Goal: Obtain resource: Obtain resource

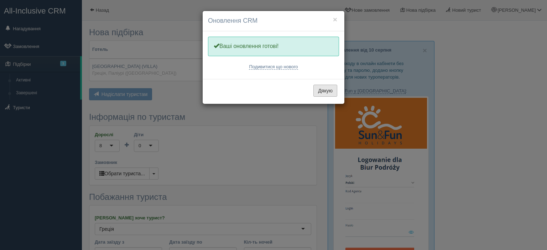
click at [328, 93] on button "Дякую" at bounding box center [325, 91] width 24 height 12
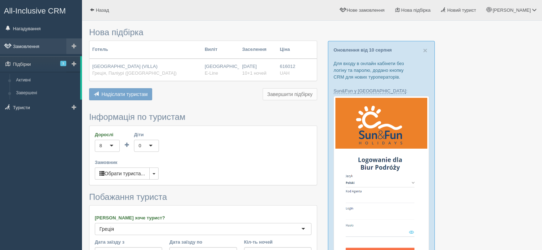
click at [32, 42] on link "Замовлення" at bounding box center [41, 46] width 82 height 16
click at [32, 45] on link "Замовлення" at bounding box center [41, 46] width 82 height 16
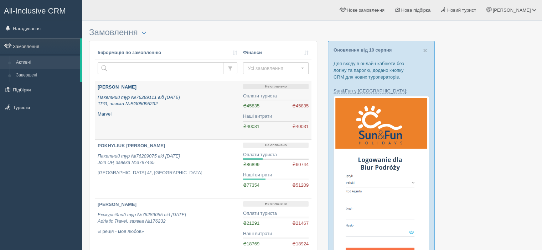
click at [159, 93] on div "NAZARENKO TETIANA Пакетний тур №76289111 від 12.08.2025 TPG, заявка №BG05095232…" at bounding box center [168, 100] width 140 height 33
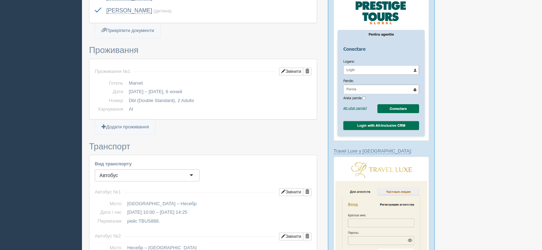
scroll to position [24, 0]
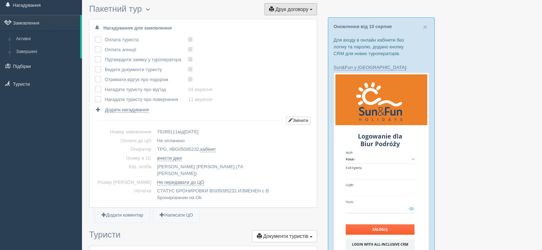
click at [293, 10] on span "Друк договору" at bounding box center [291, 9] width 33 height 6
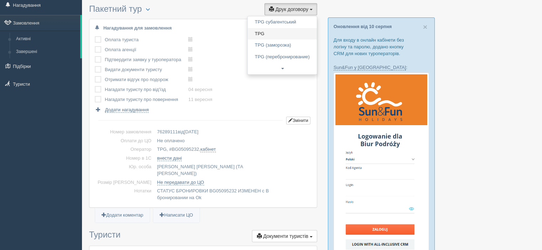
click at [279, 33] on link "TPG" at bounding box center [282, 34] width 69 height 12
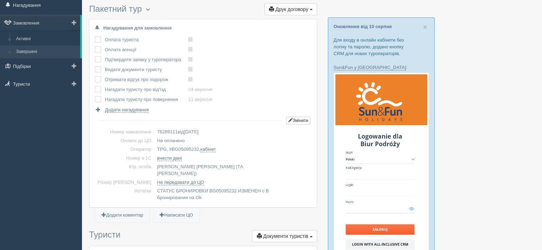
click at [35, 52] on link "Завершені" at bounding box center [46, 52] width 67 height 13
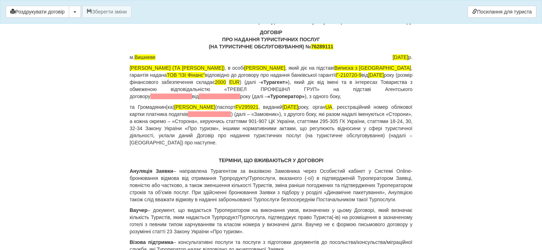
scroll to position [71, 0]
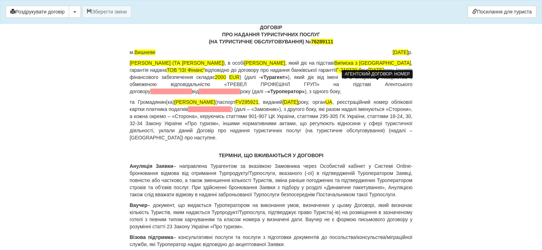
click at [192, 89] on span at bounding box center [171, 92] width 42 height 6
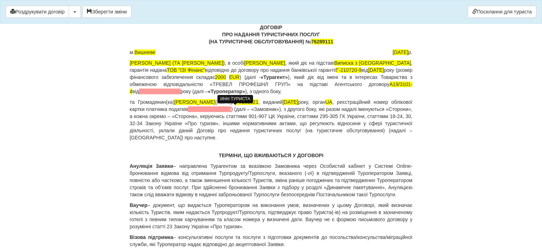
click at [231, 110] on span at bounding box center [209, 110] width 43 height 6
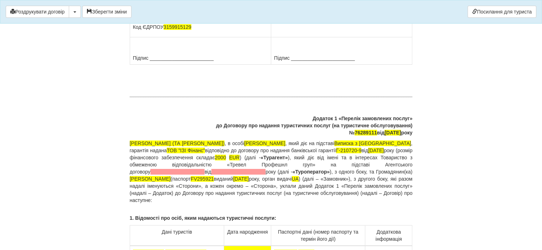
scroll to position [5201, 0]
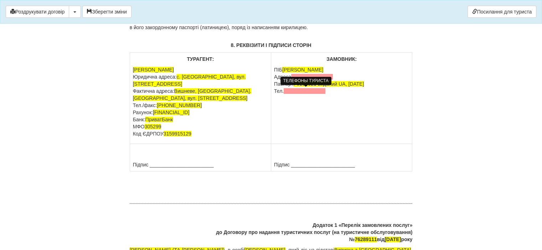
click at [310, 91] on span at bounding box center [305, 91] width 42 height 6
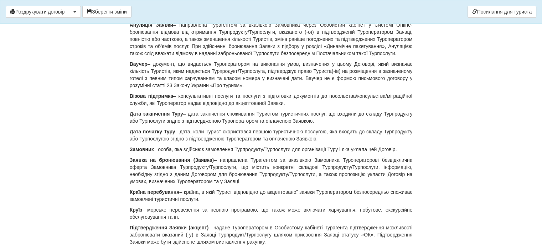
scroll to position [0, 0]
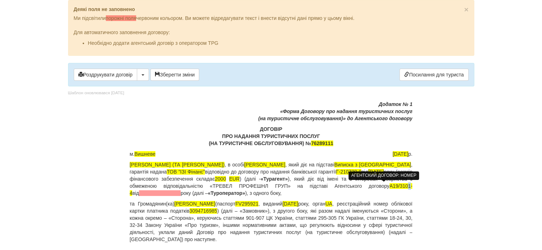
drag, startPoint x: 382, startPoint y: 186, endPoint x: 375, endPoint y: 186, distance: 7.1
click at [371, 186] on span "A19/3101-4" at bounding box center [271, 189] width 283 height 13
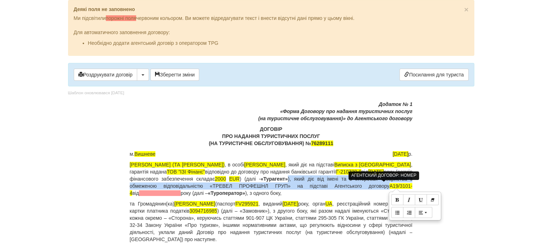
copy p "), який діє від імені та в інтересах Товариства з обмеженою відповідальністю «Т…"
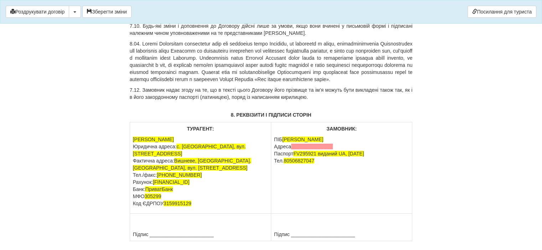
scroll to position [5379, 0]
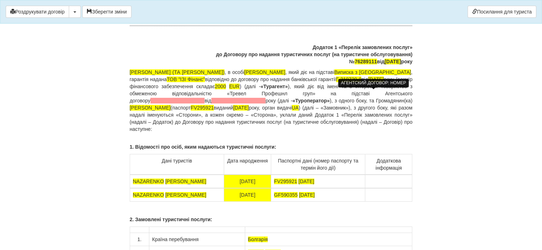
click at [204, 98] on span at bounding box center [177, 101] width 54 height 6
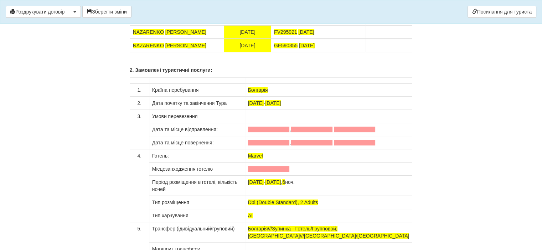
scroll to position [5557, 0]
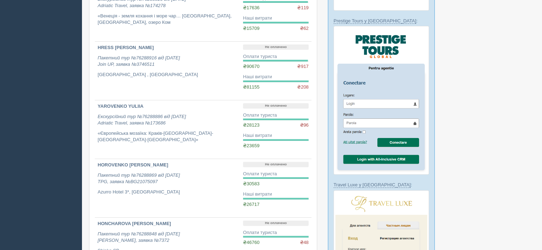
scroll to position [321, 0]
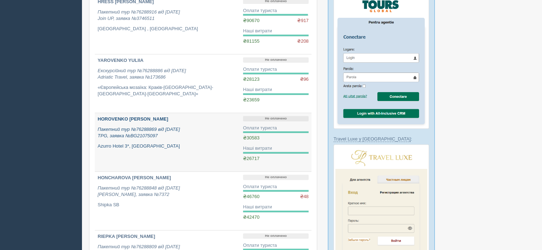
click at [143, 121] on b "HOROVENKO [PERSON_NAME]" at bounding box center [133, 118] width 71 height 5
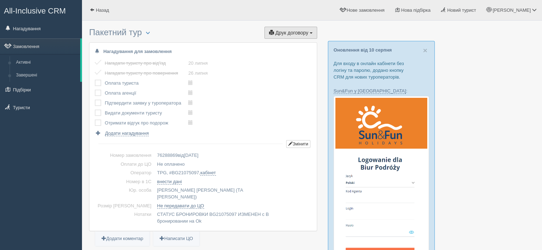
click at [292, 33] on span "Друк договору" at bounding box center [291, 33] width 33 height 6
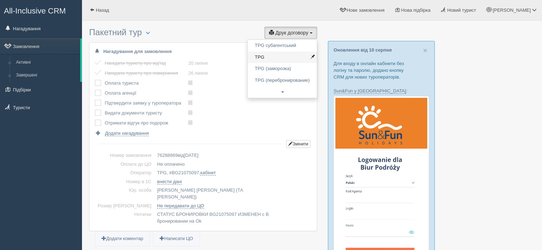
click at [284, 58] on link "TPG" at bounding box center [282, 58] width 69 height 12
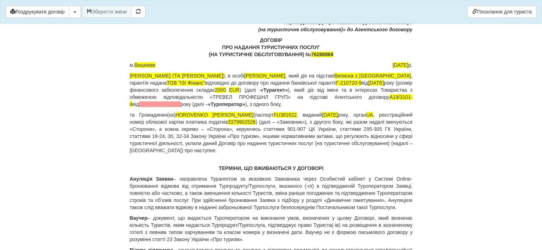
scroll to position [71, 0]
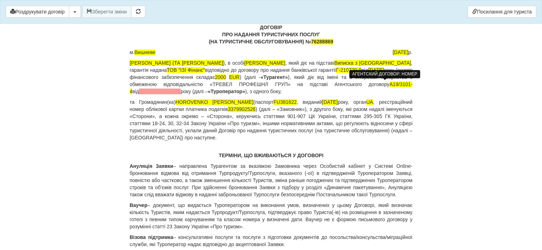
click at [379, 84] on span "A19/3101-4" at bounding box center [271, 88] width 283 height 13
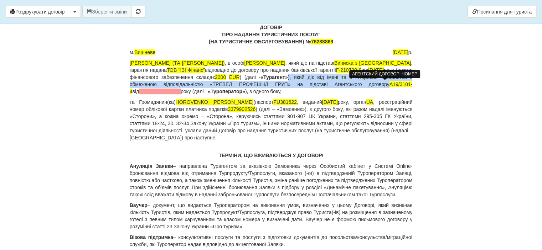
copy p "), який діє від імені та в інтересах Товариства з обмеженою відповідальністю «Т…"
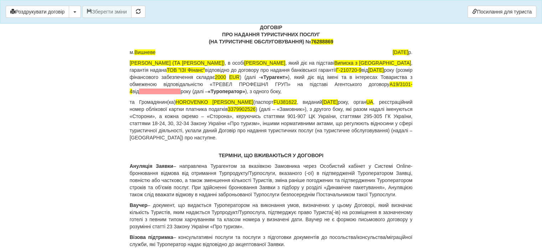
click at [27, 87] on body "× Деякі поля не заповнено Ми підсвітили порожні поля червоним кольором. Ви може…" at bounding box center [271, 54] width 542 height 250
